Goal: Use online tool/utility: Utilize a website feature to perform a specific function

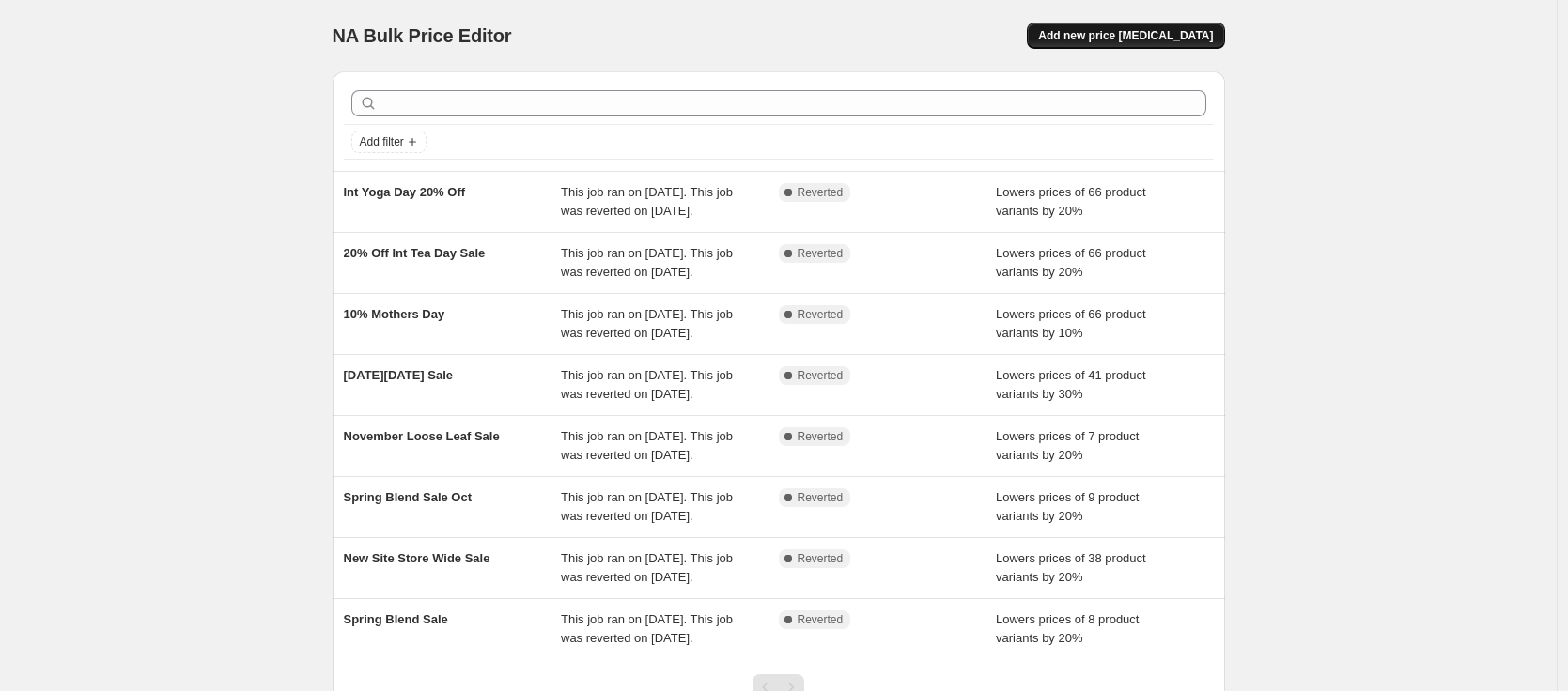
click at [1122, 33] on span "Add new price [MEDICAL_DATA]" at bounding box center [1125, 35] width 175 height 15
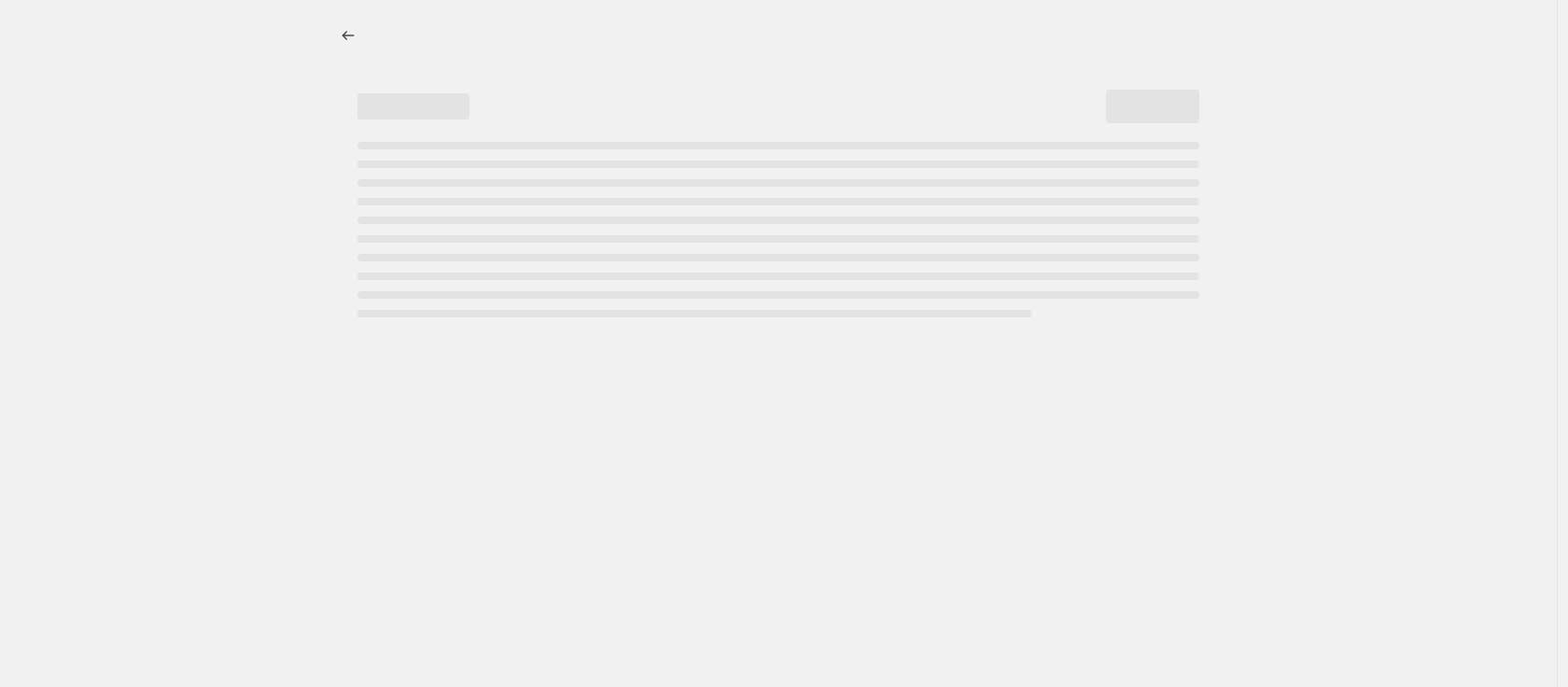
select select "percentage"
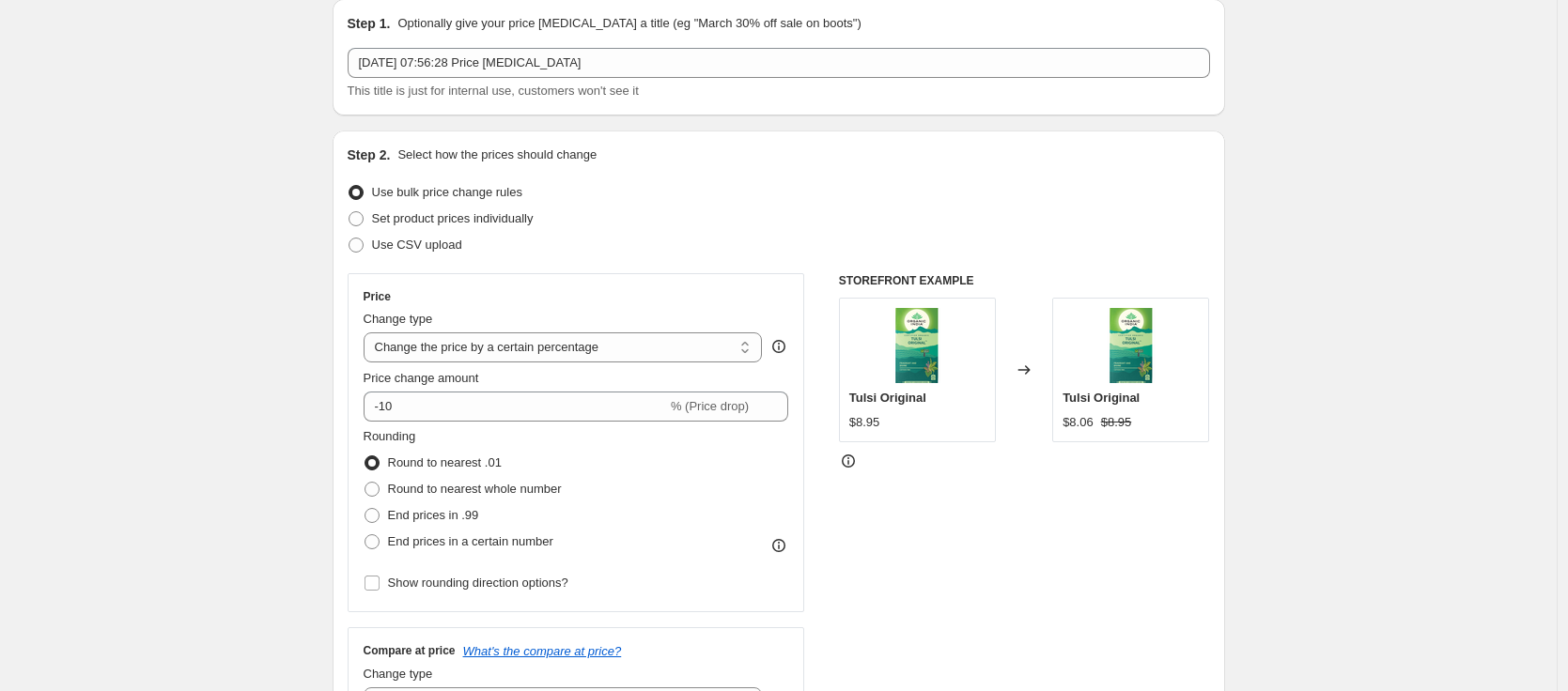
scroll to position [158, 0]
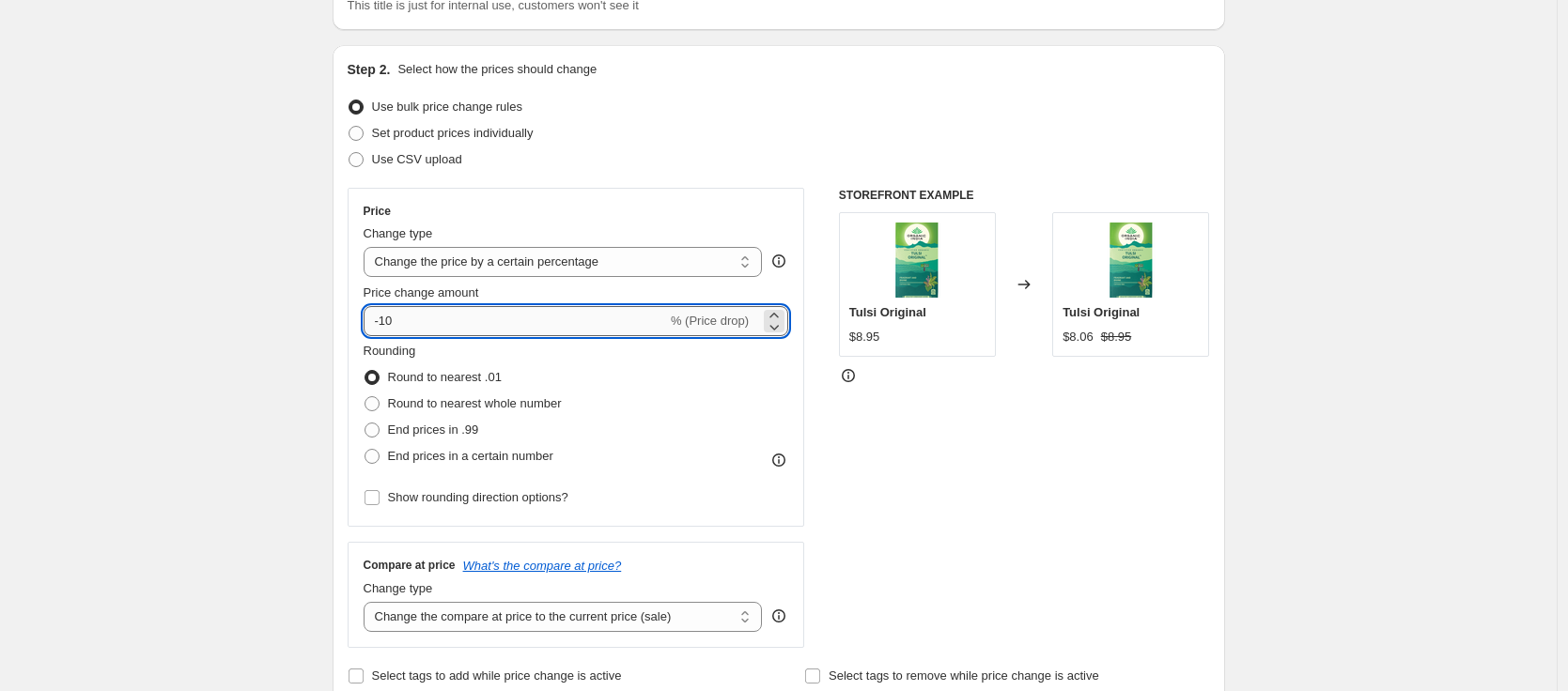
click at [415, 320] on input "-10" at bounding box center [515, 321] width 303 height 30
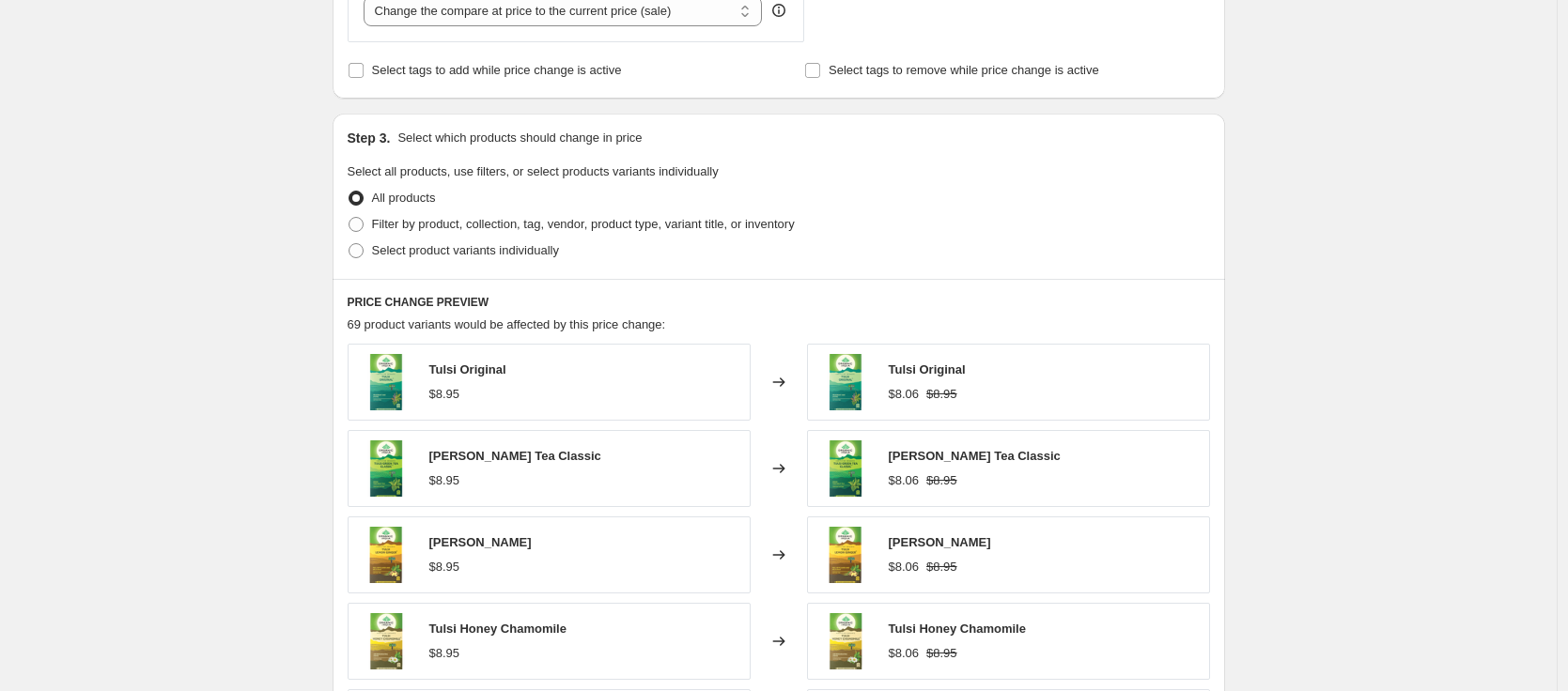
scroll to position [853, 0]
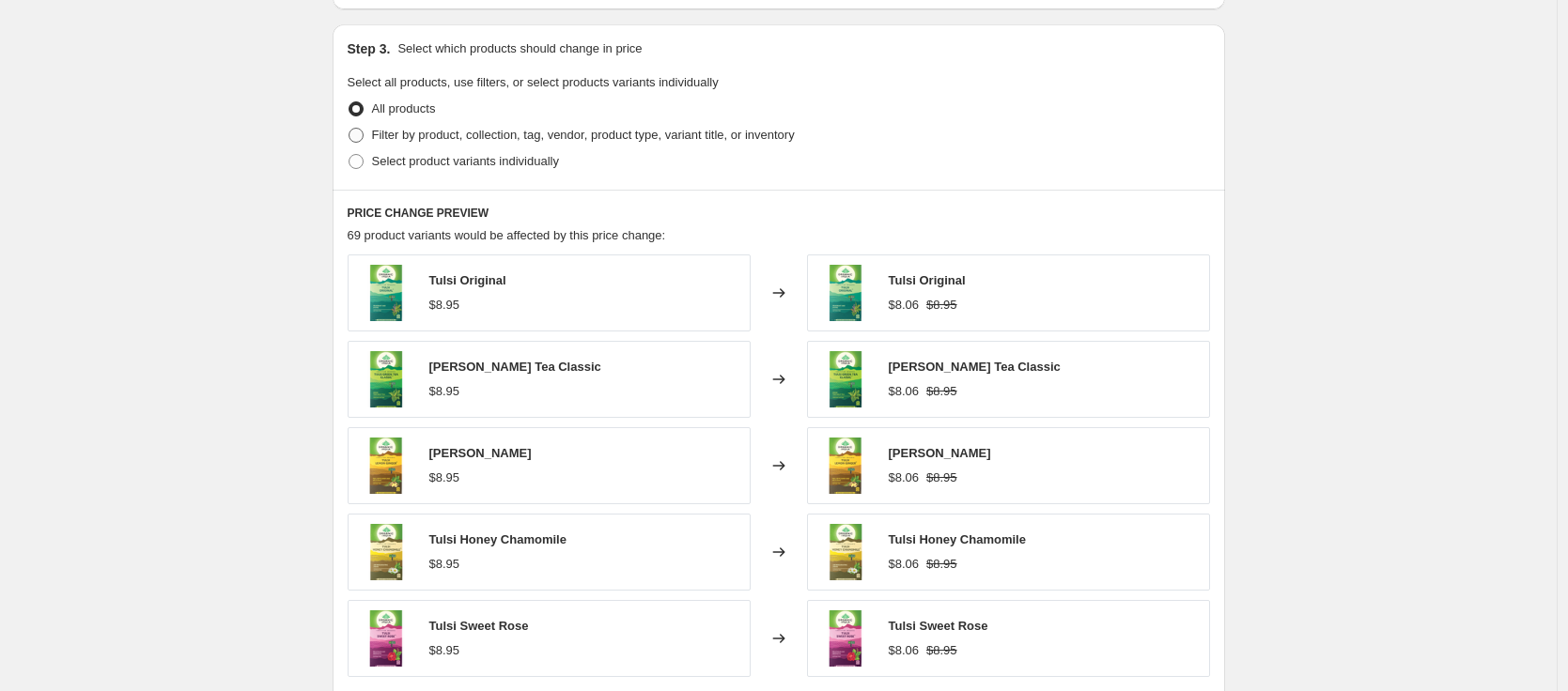
type input "-15"
click at [359, 141] on span at bounding box center [356, 135] width 15 height 15
click at [349, 128] on input "Filter by product, collection, tag, vendor, product type, variant title, or inv…" at bounding box center [348, 127] width 1 height 1
radio input "true"
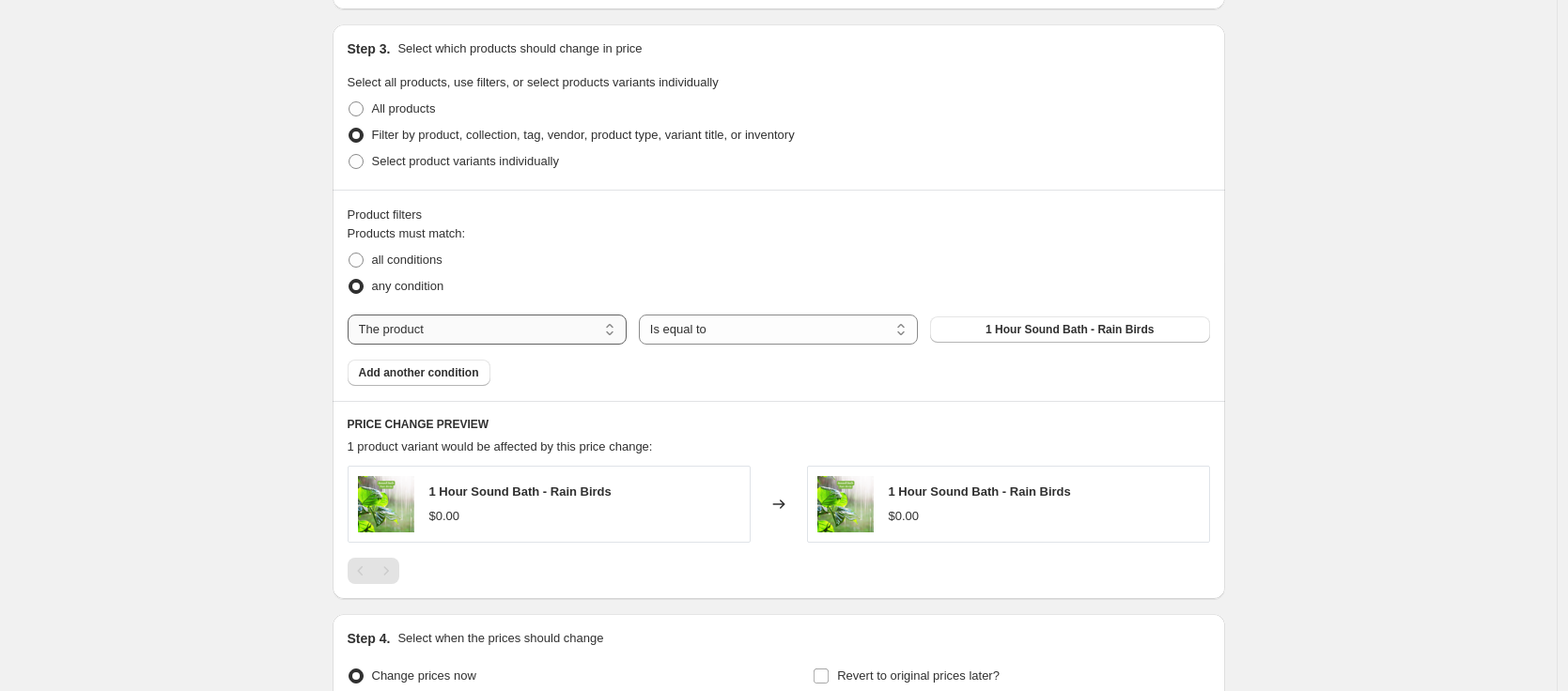
click at [453, 323] on select "The product The product's collection The product's tag The product's vendor The…" at bounding box center [486, 329] width 279 height 30
select select "collection"
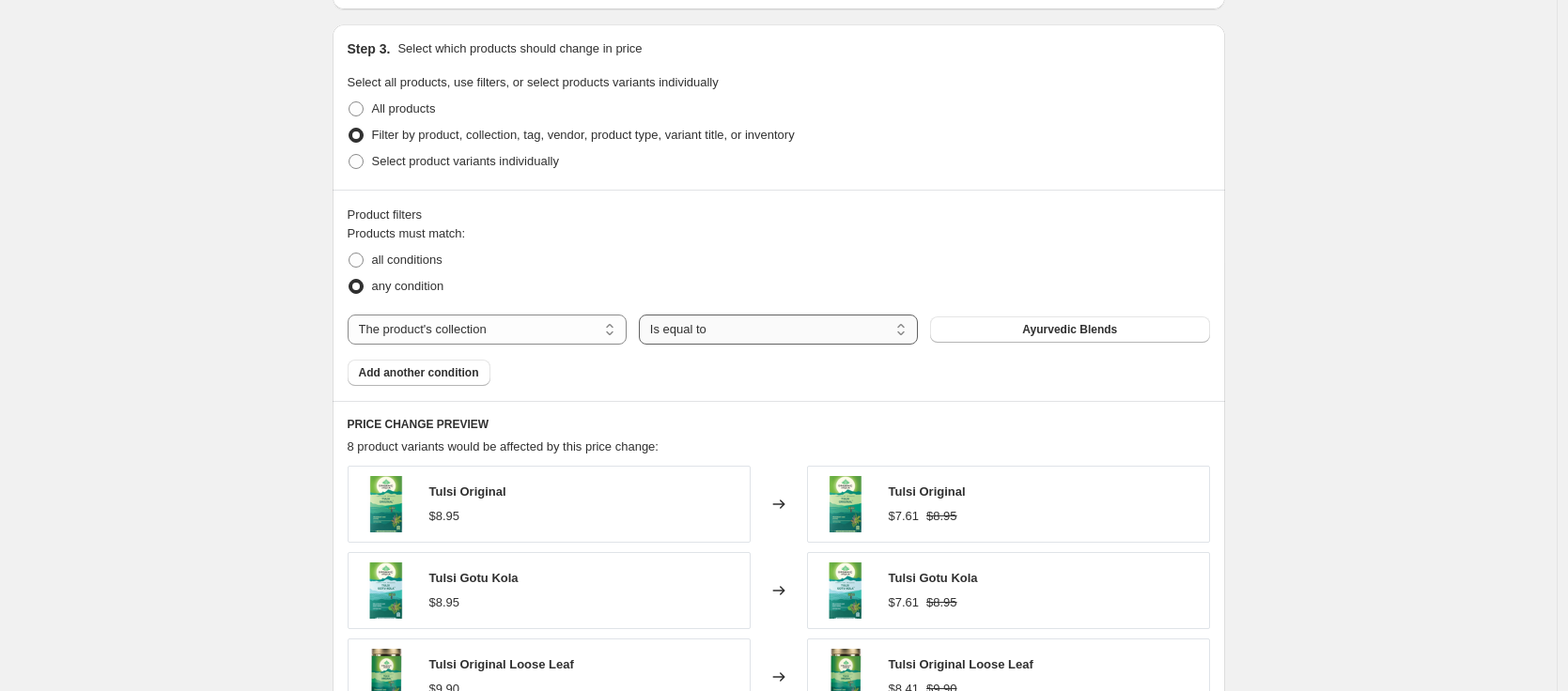
click at [772, 331] on select "Is equal to Is not equal to" at bounding box center [777, 329] width 279 height 30
click at [1055, 327] on span "Ayurvedic Blends" at bounding box center [1069, 330] width 95 height 15
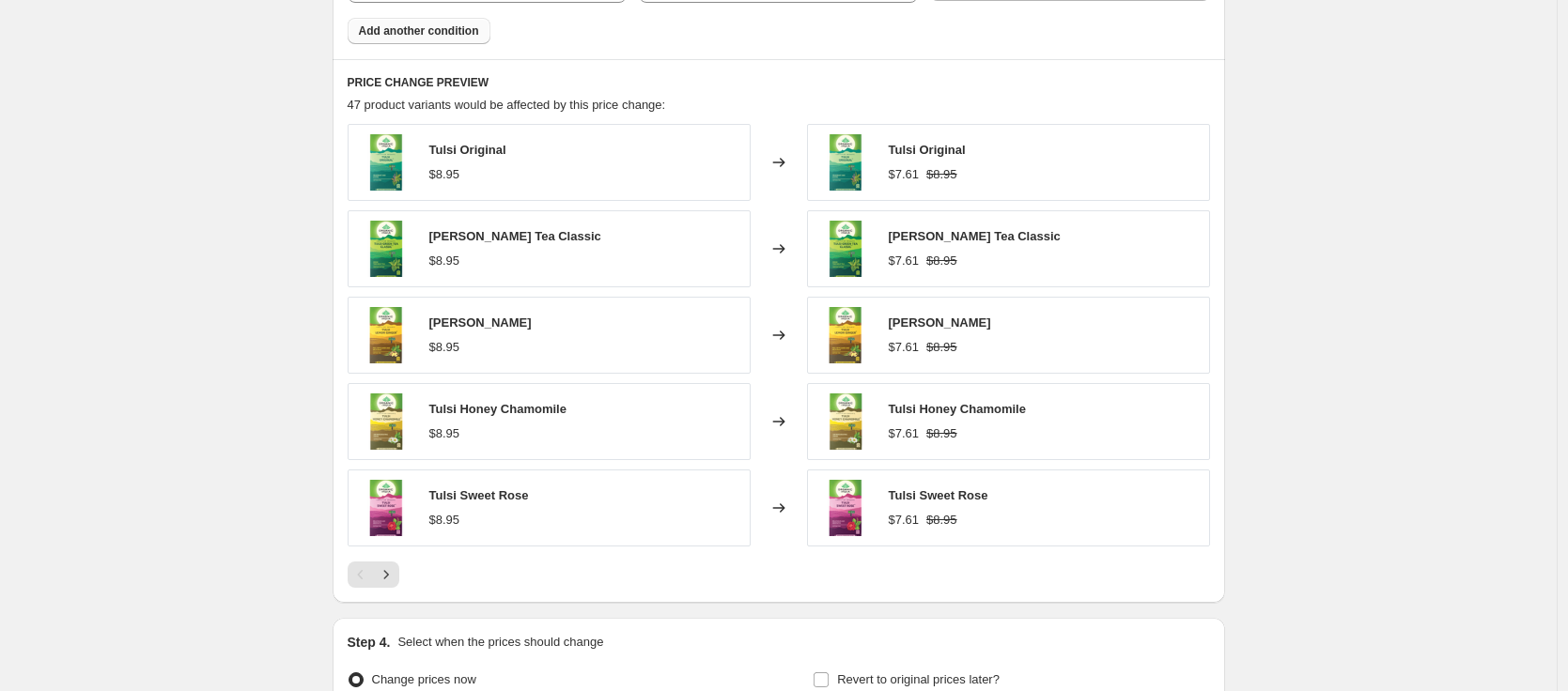
scroll to position [1375, 0]
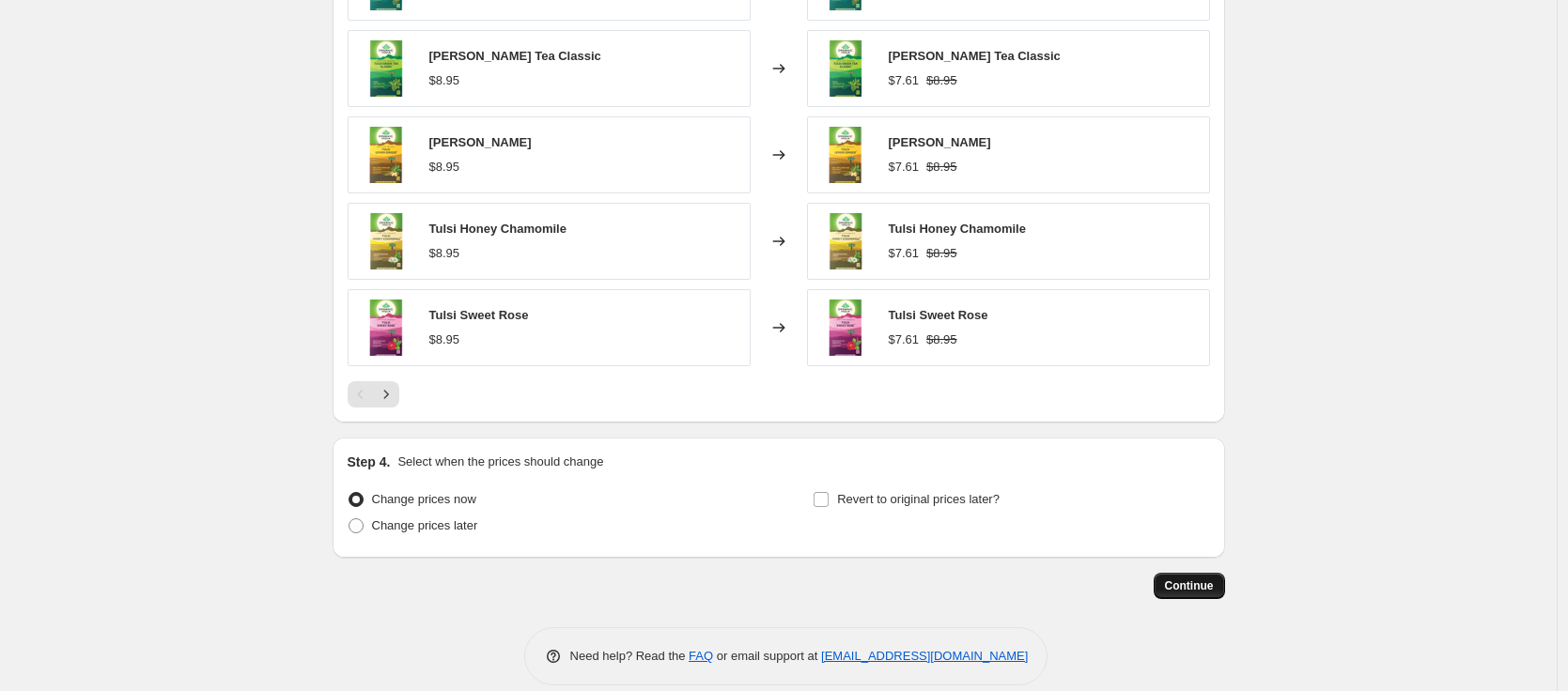
click at [1193, 582] on span "Continue" at bounding box center [1189, 587] width 49 height 15
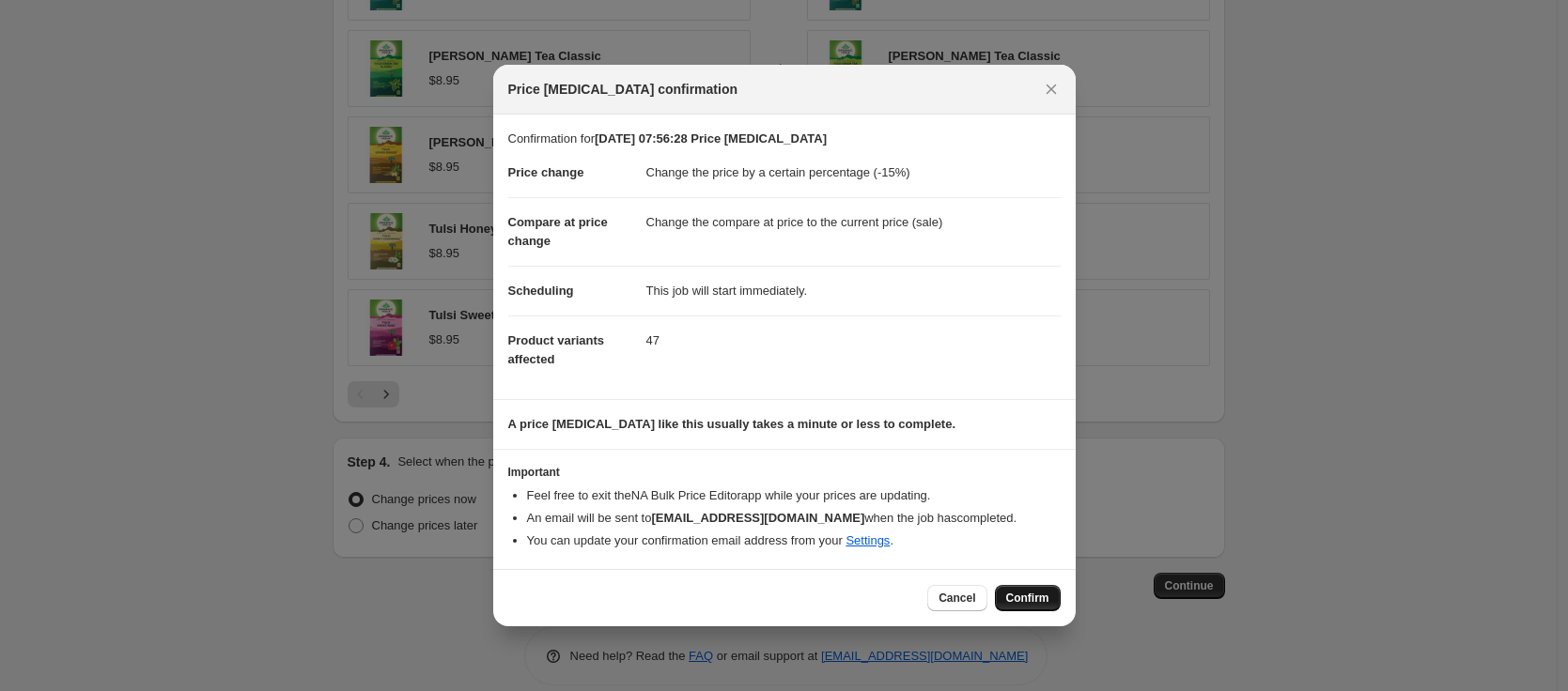
click at [1031, 592] on span "Confirm" at bounding box center [1027, 598] width 43 height 15
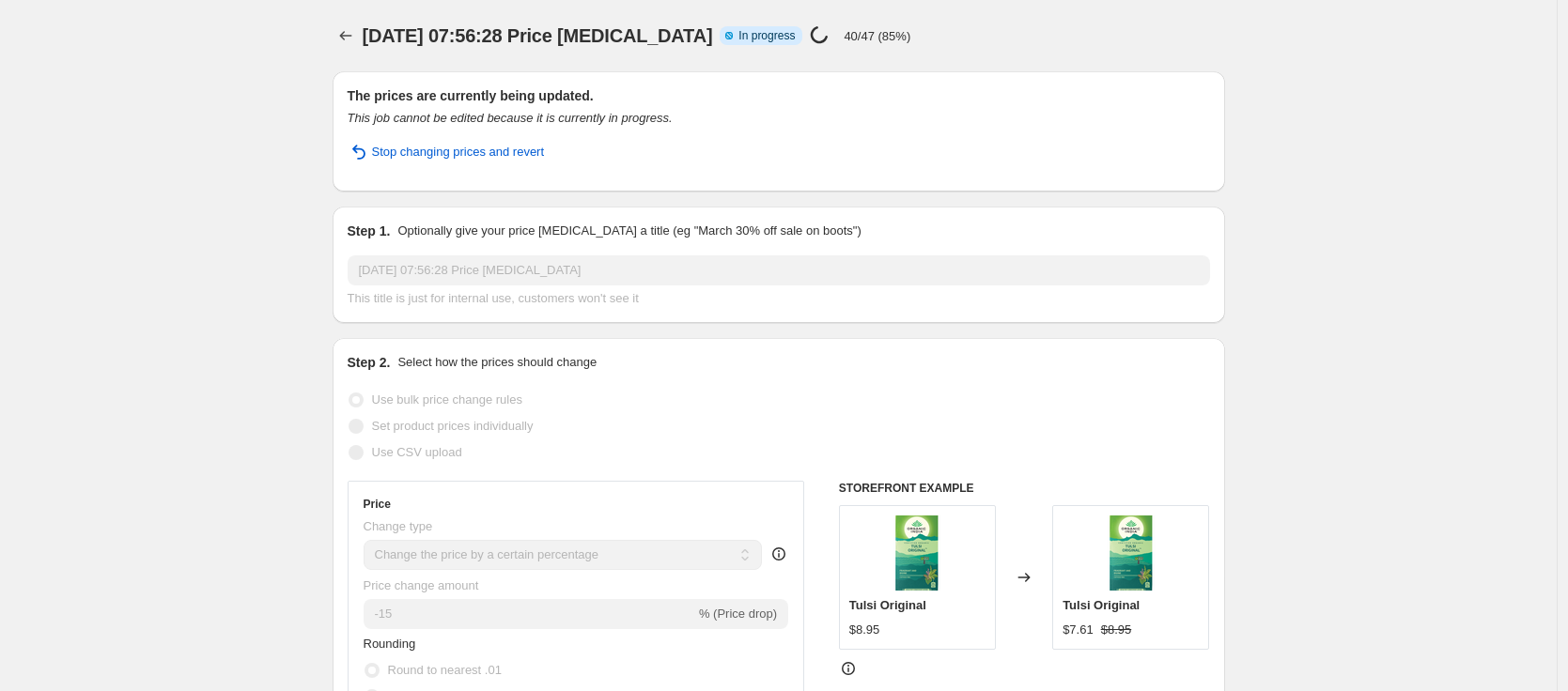
select select "percentage"
select select "collection"
